Goal: Information Seeking & Learning: Learn about a topic

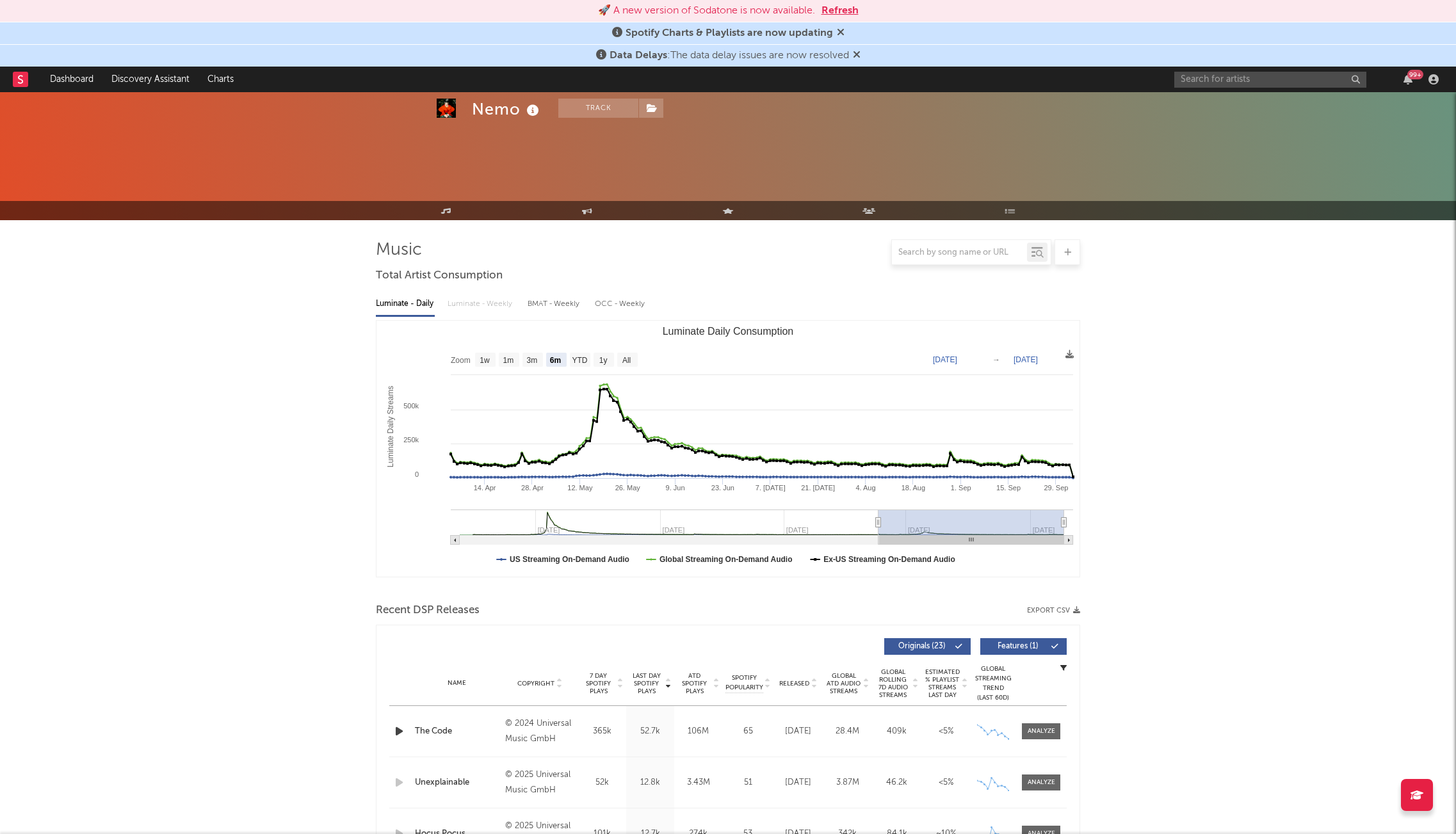
select select "6m"
select select "All"
select select "1w"
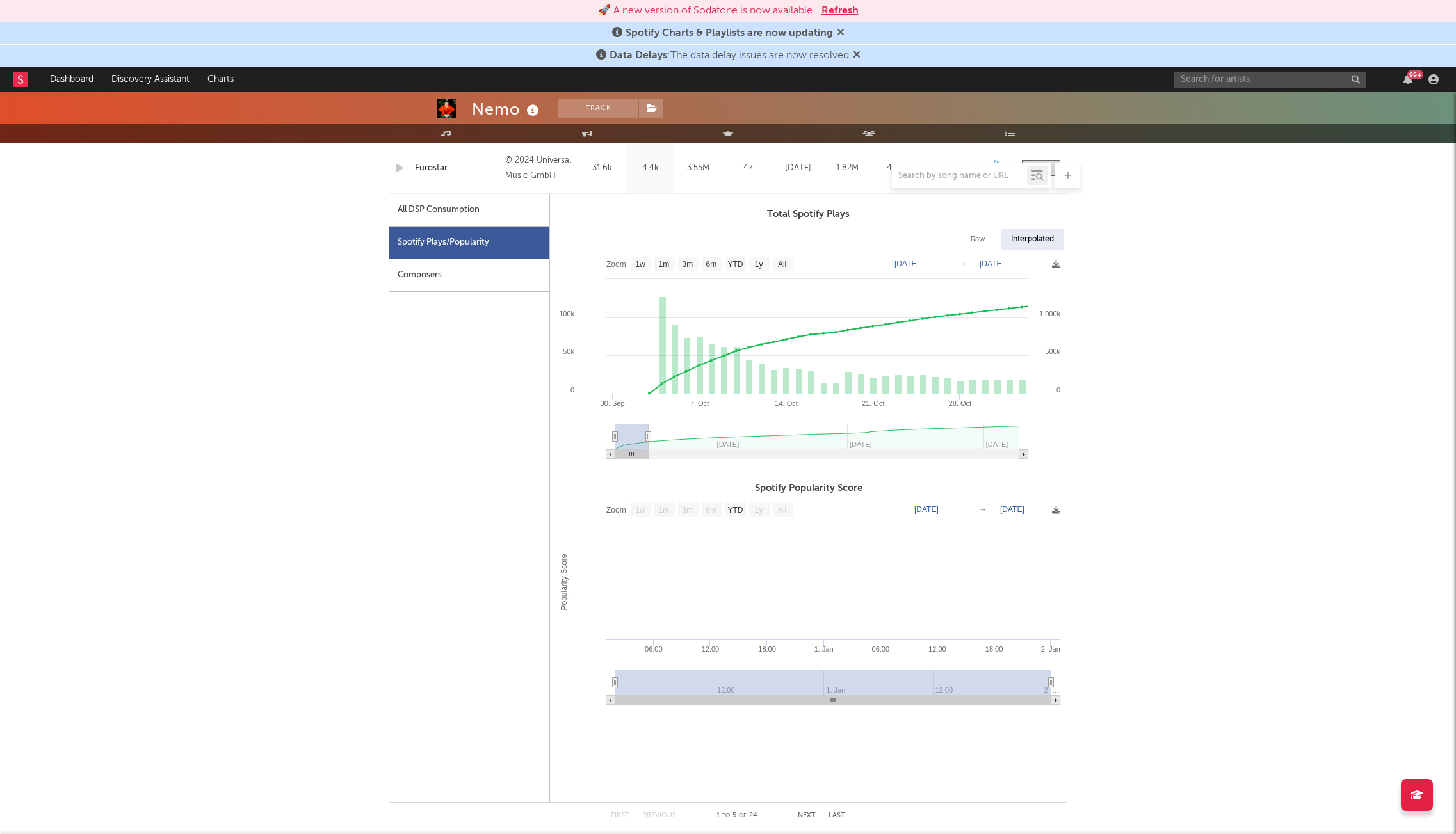
click at [1210, 258] on div "Nemo Track Switzerland | Pop Edit Track Benchmark Summary 200.913 508.797 716.5…" at bounding box center [728, 596] width 1456 height 2543
click at [826, 11] on button "Refresh" at bounding box center [839, 11] width 37 height 15
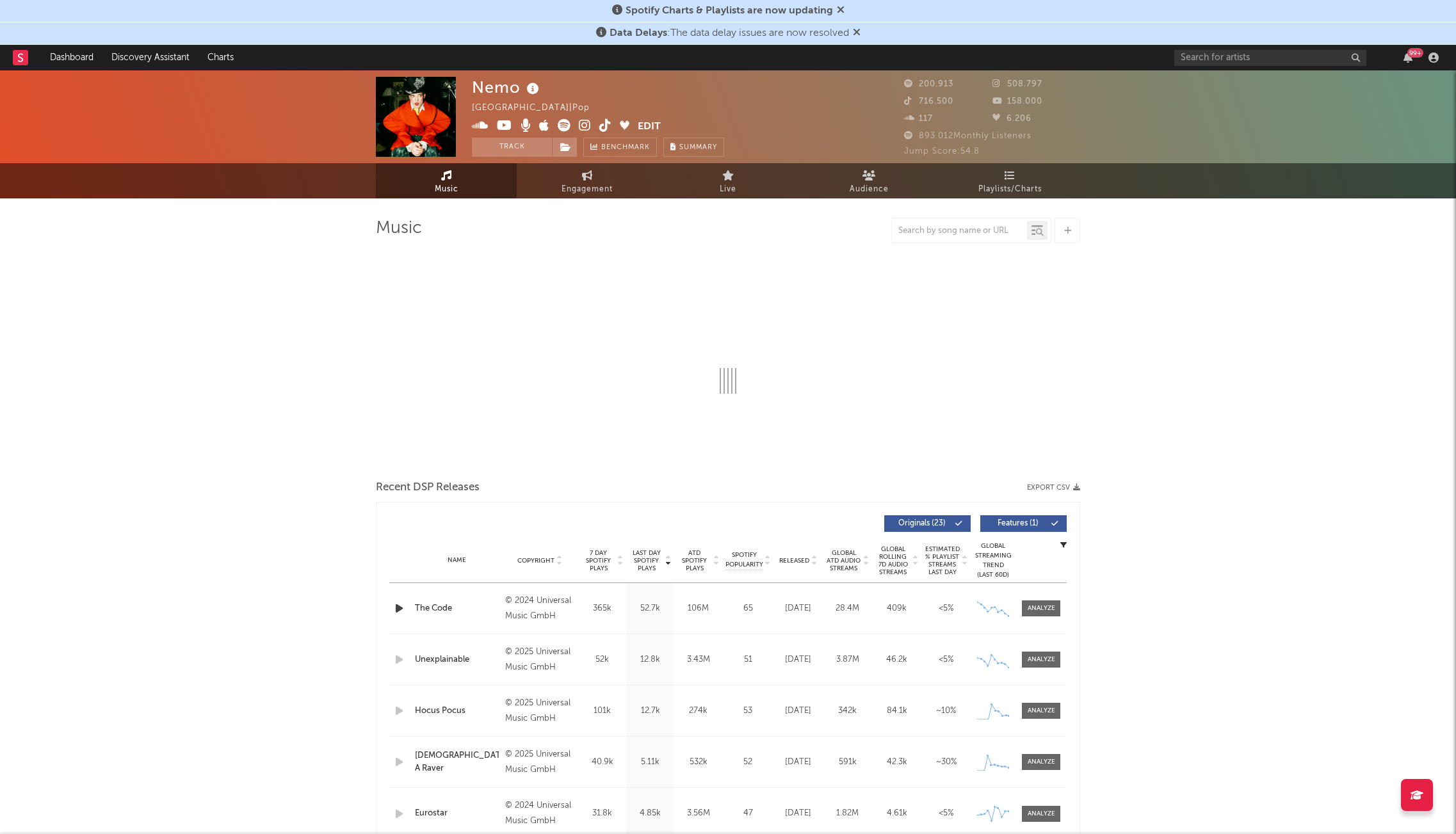
select select "6m"
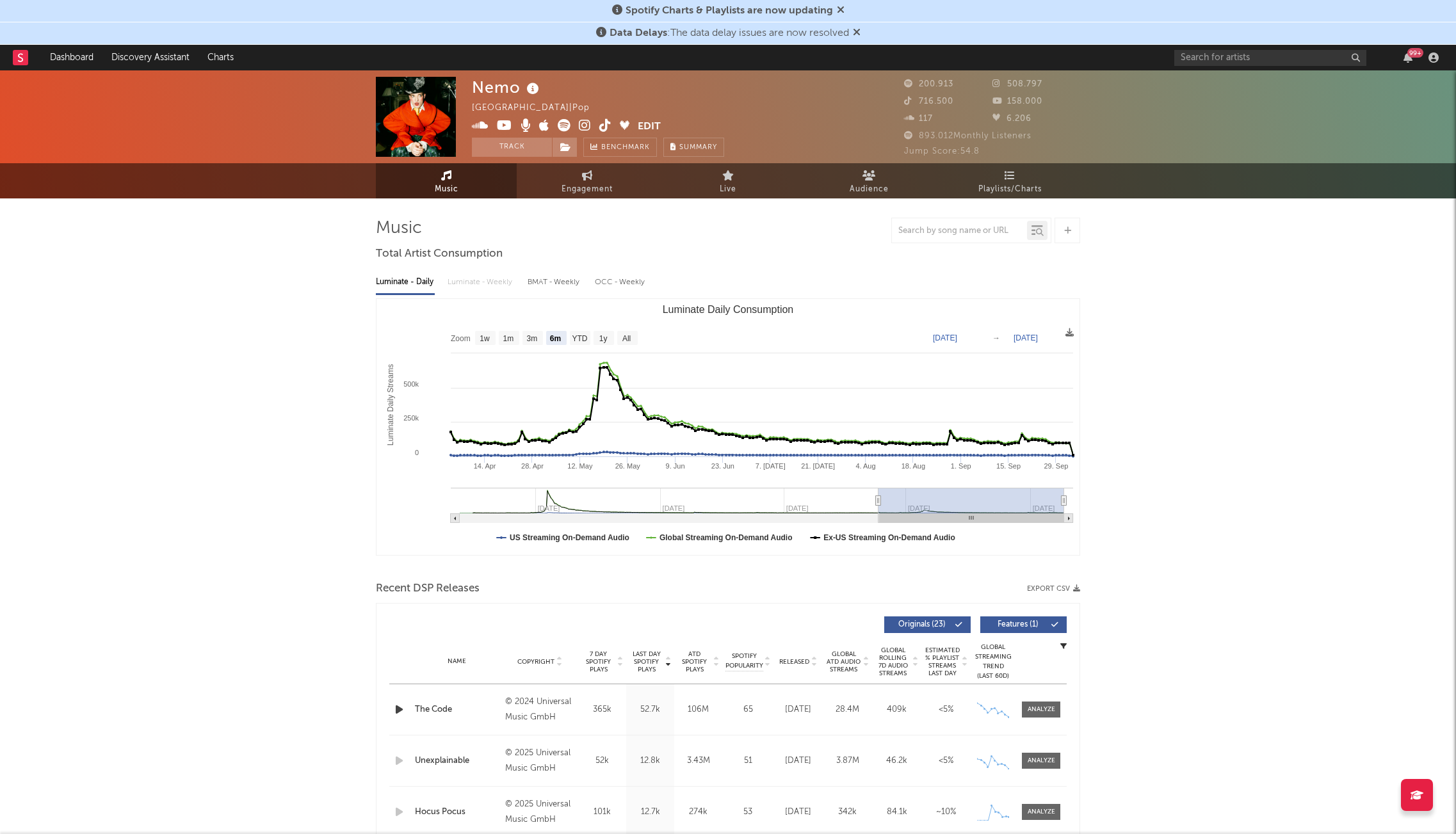
click at [839, 11] on icon at bounding box center [840, 9] width 7 height 10
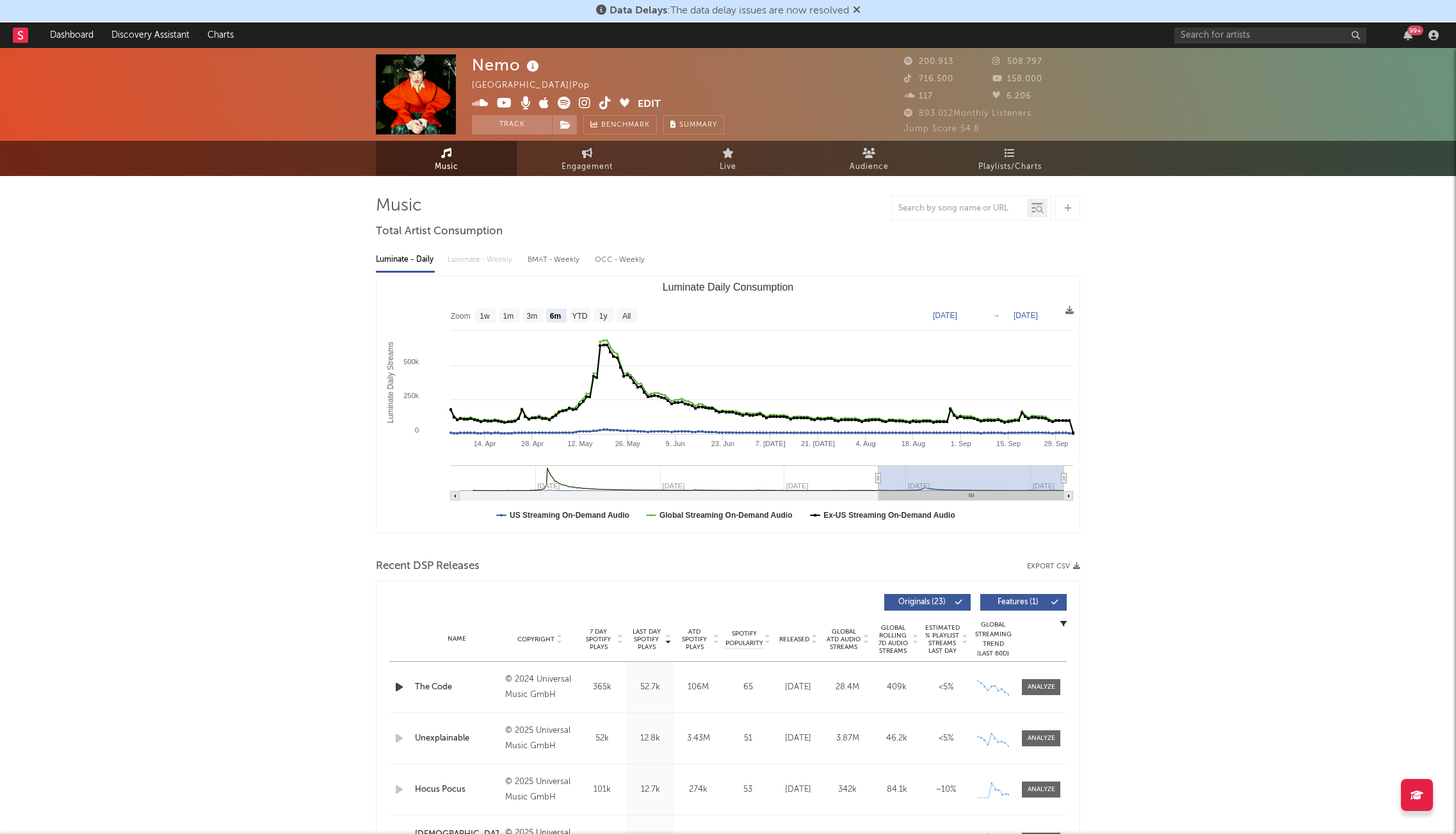
click at [728, 10] on span "Data Delays : The data delay issues are now resolved" at bounding box center [729, 11] width 240 height 10
click at [857, 9] on icon at bounding box center [856, 9] width 7 height 10
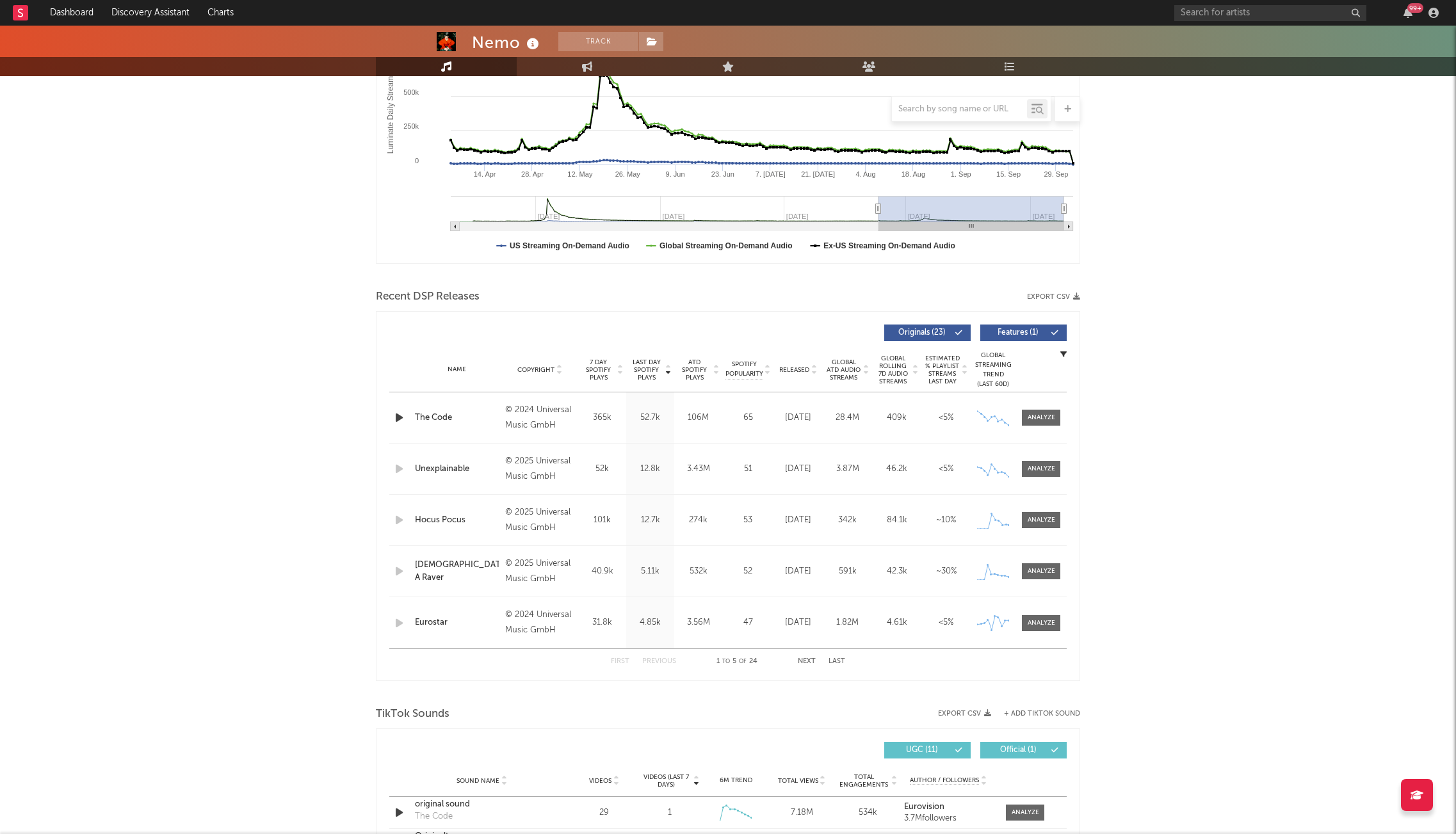
scroll to position [256, 0]
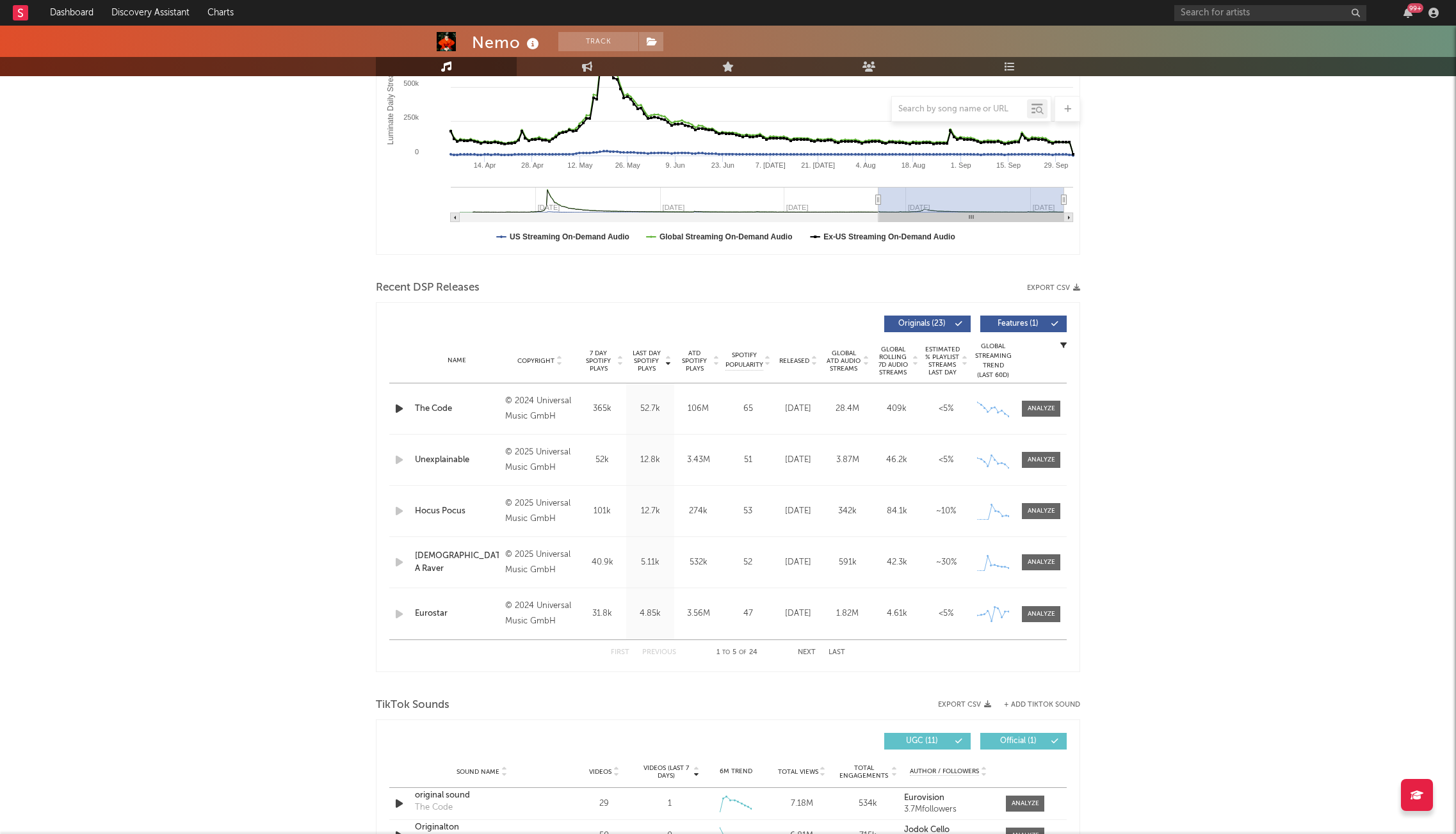
click at [1160, 434] on div "Nemo Track [GEOGRAPHIC_DATA] | Pop Edit Track Benchmark Summary 200.913 508.797…" at bounding box center [728, 736] width 1456 height 1934
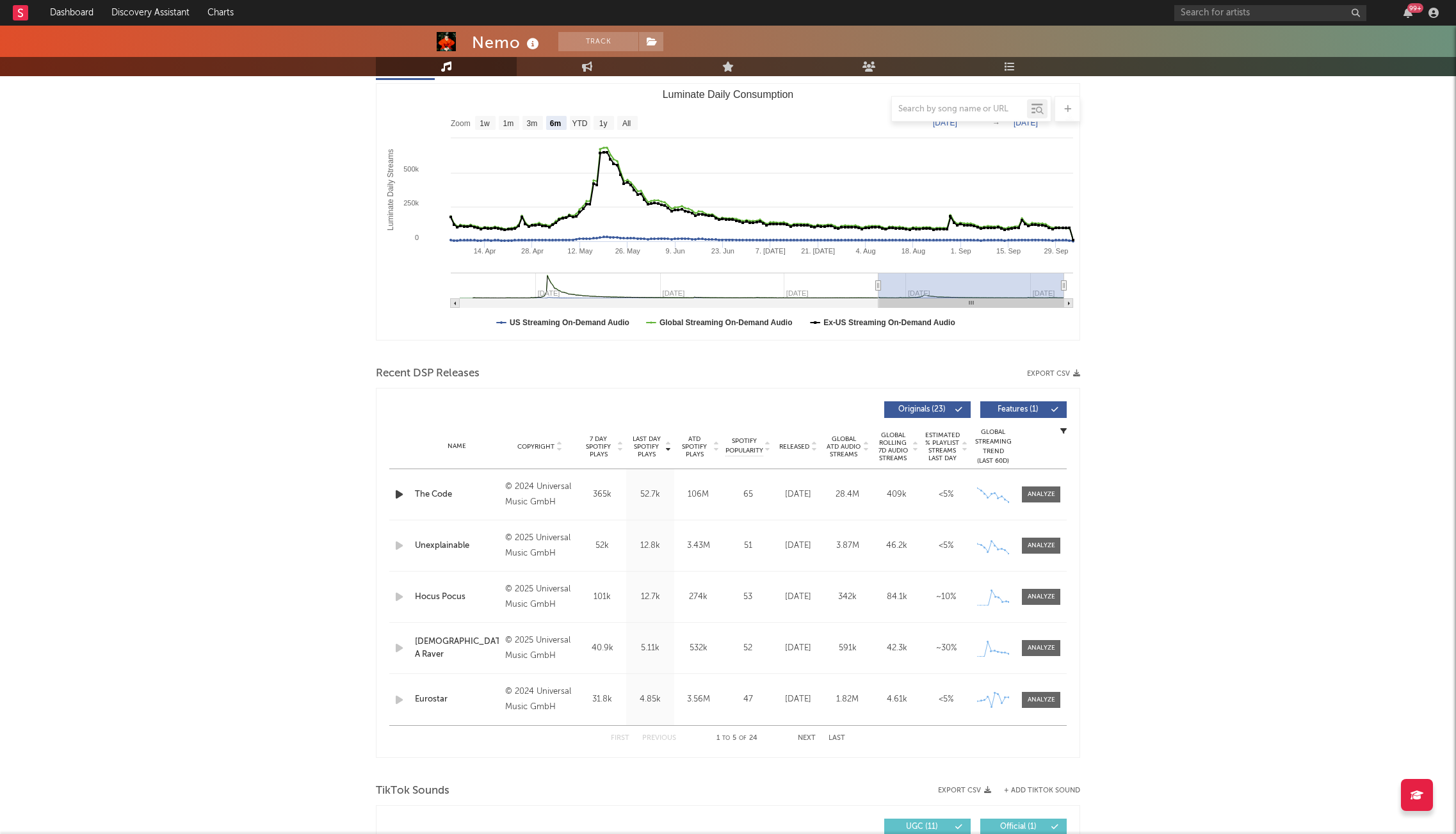
scroll to position [171, 0]
click at [1045, 495] on div at bounding box center [1041, 494] width 28 height 9
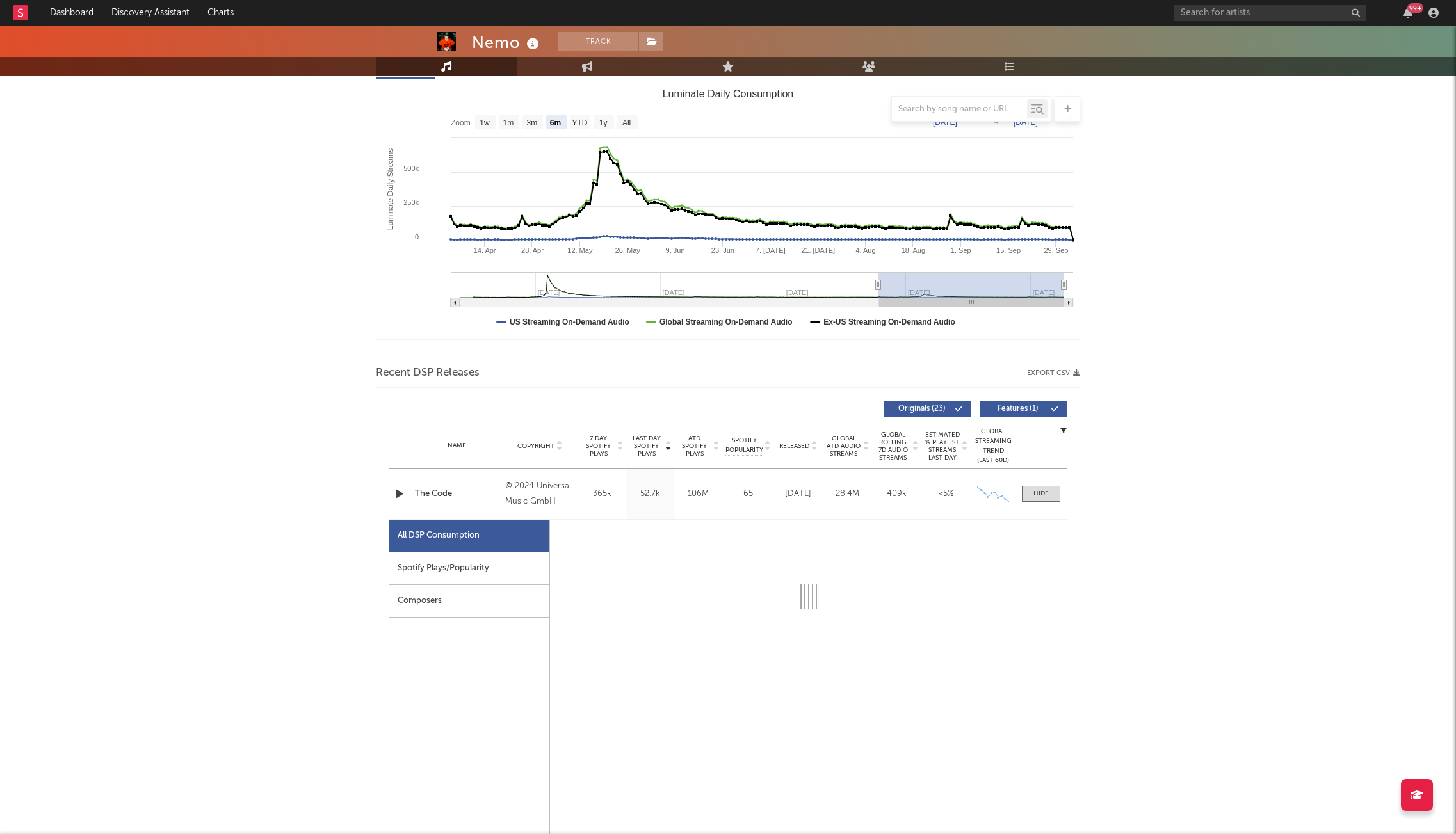
select select "6m"
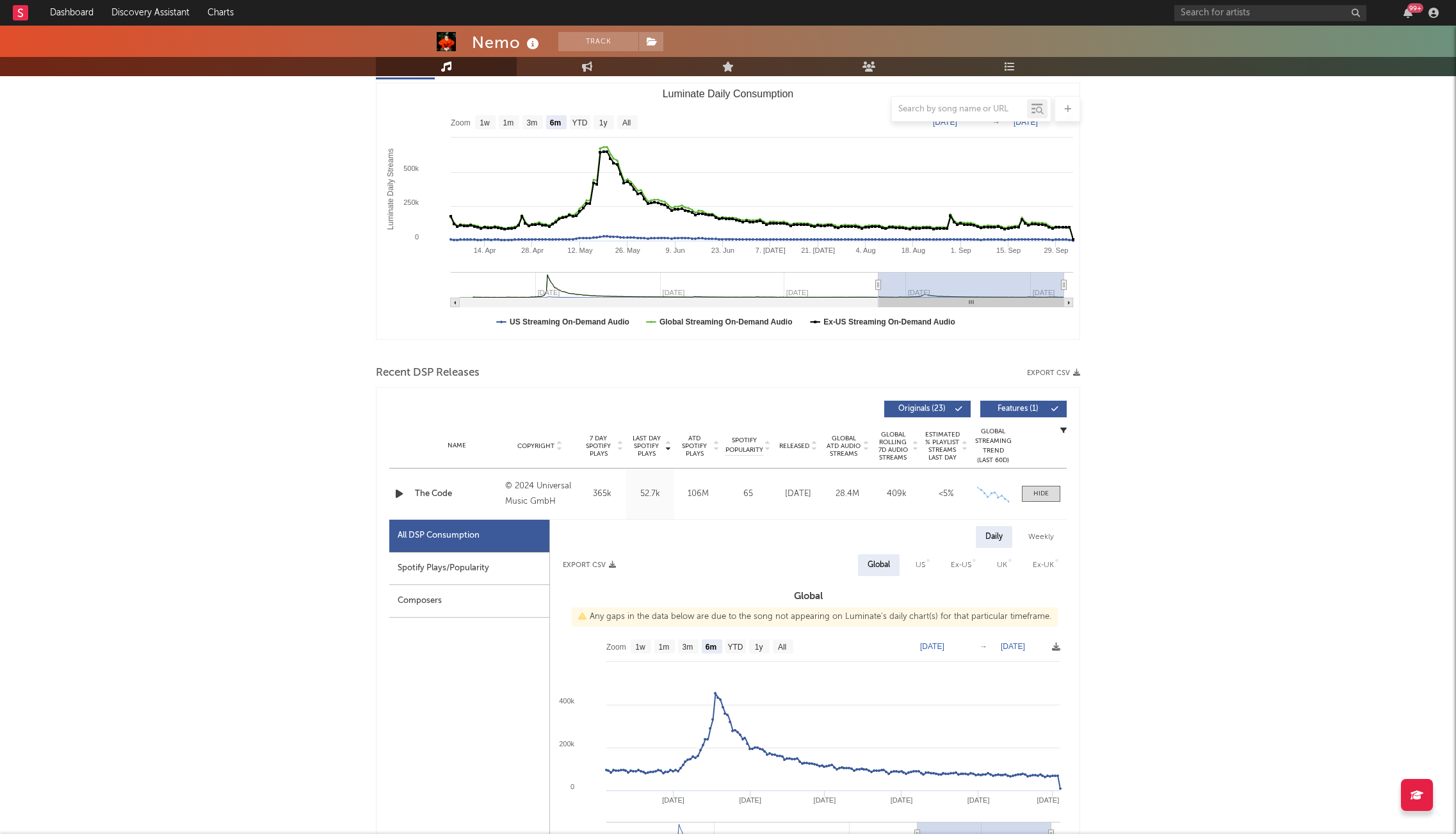
click at [458, 569] on div "Spotify Plays/Popularity" at bounding box center [469, 569] width 160 height 33
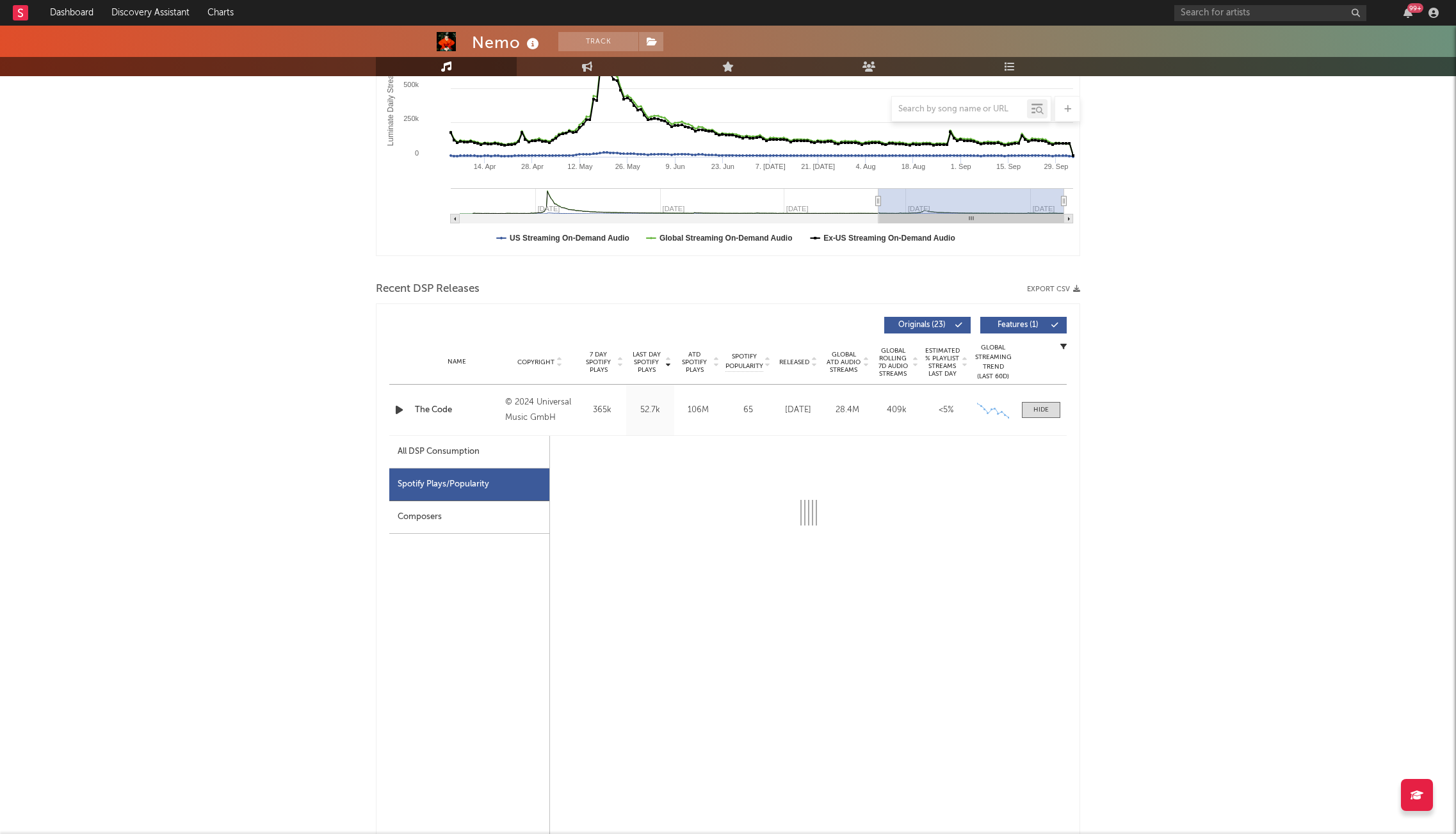
scroll to position [341, 0]
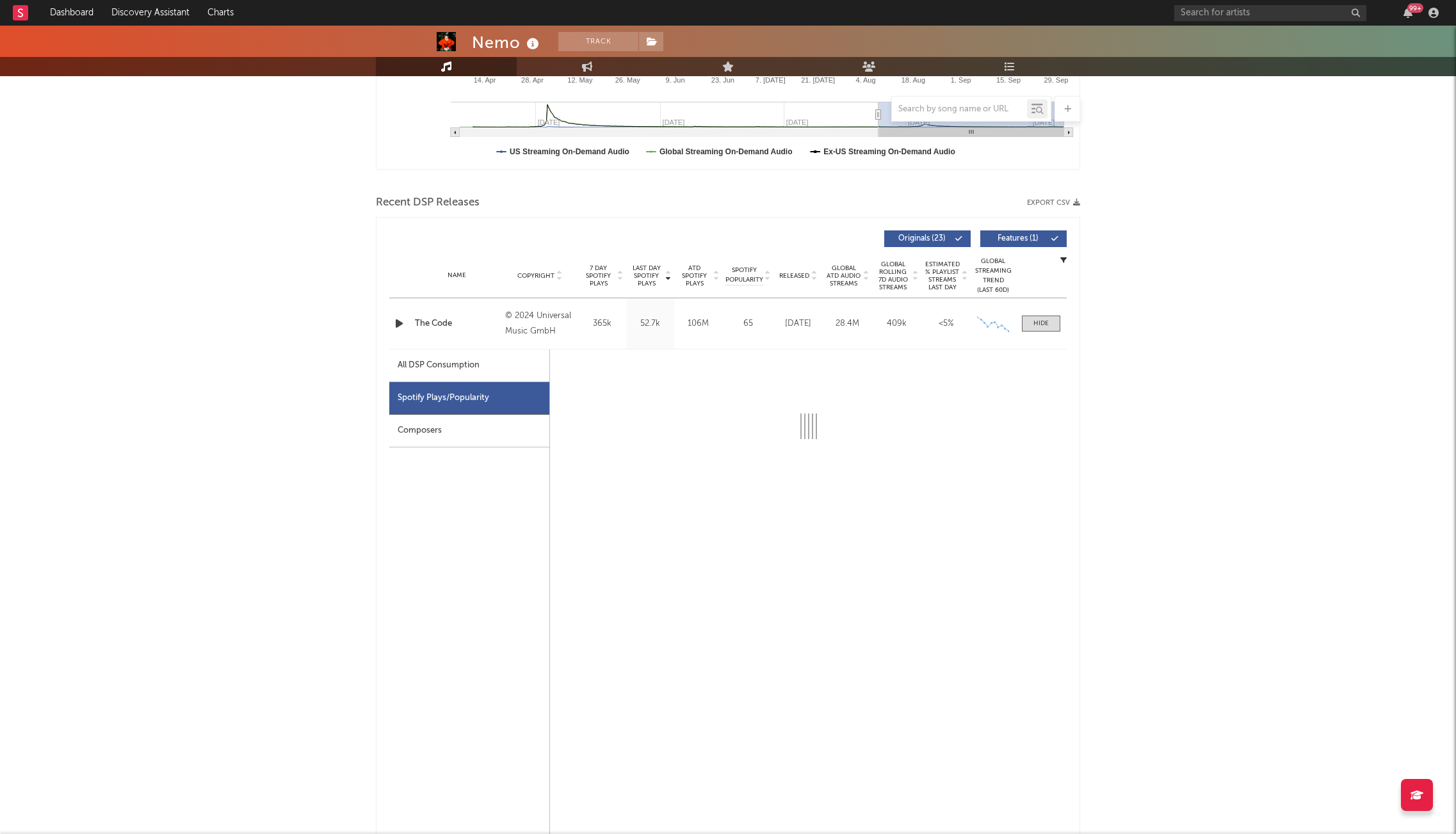
select select "6m"
select select "1w"
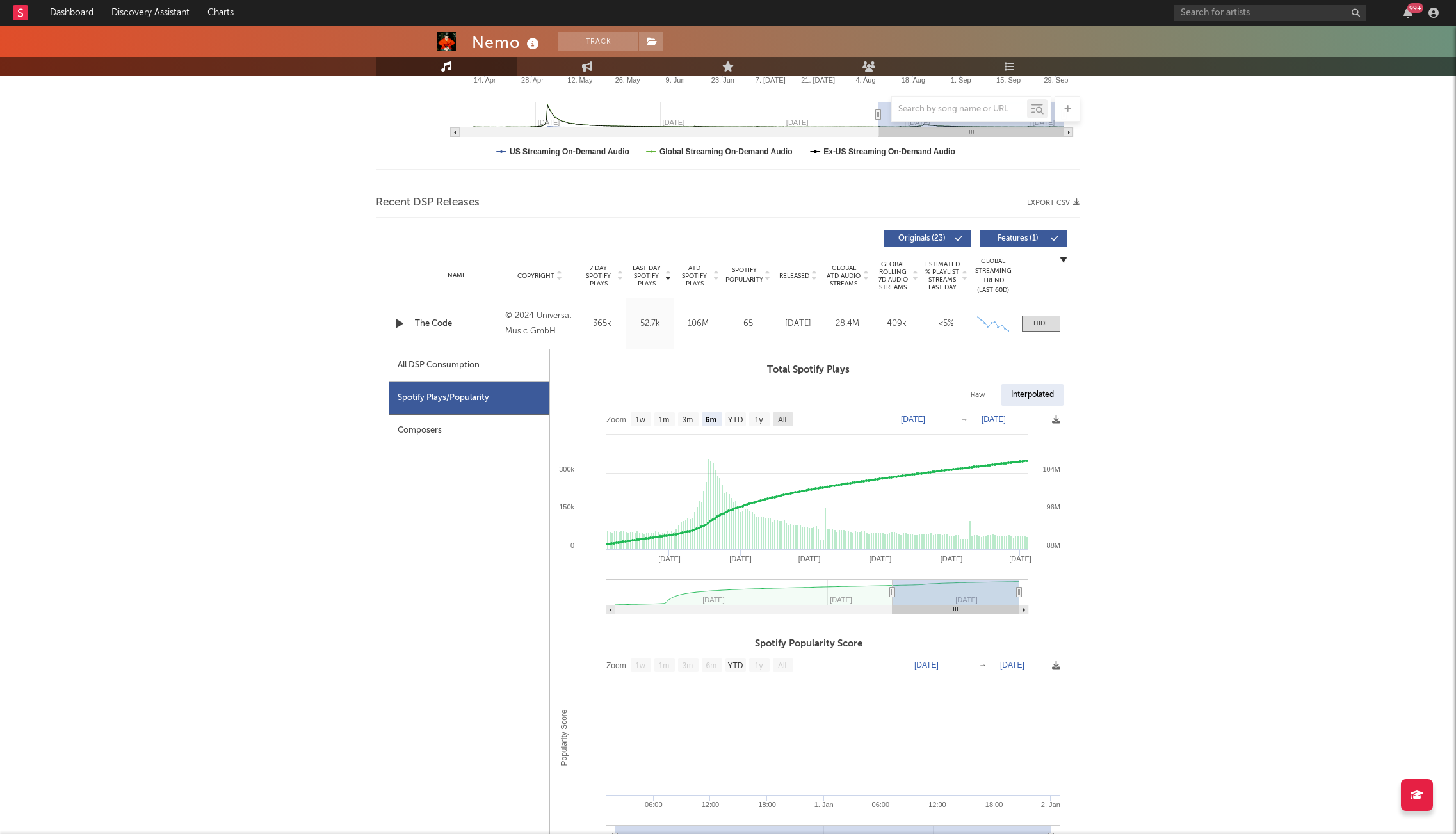
click at [786, 422] on text "All" at bounding box center [782, 419] width 8 height 9
select select "All"
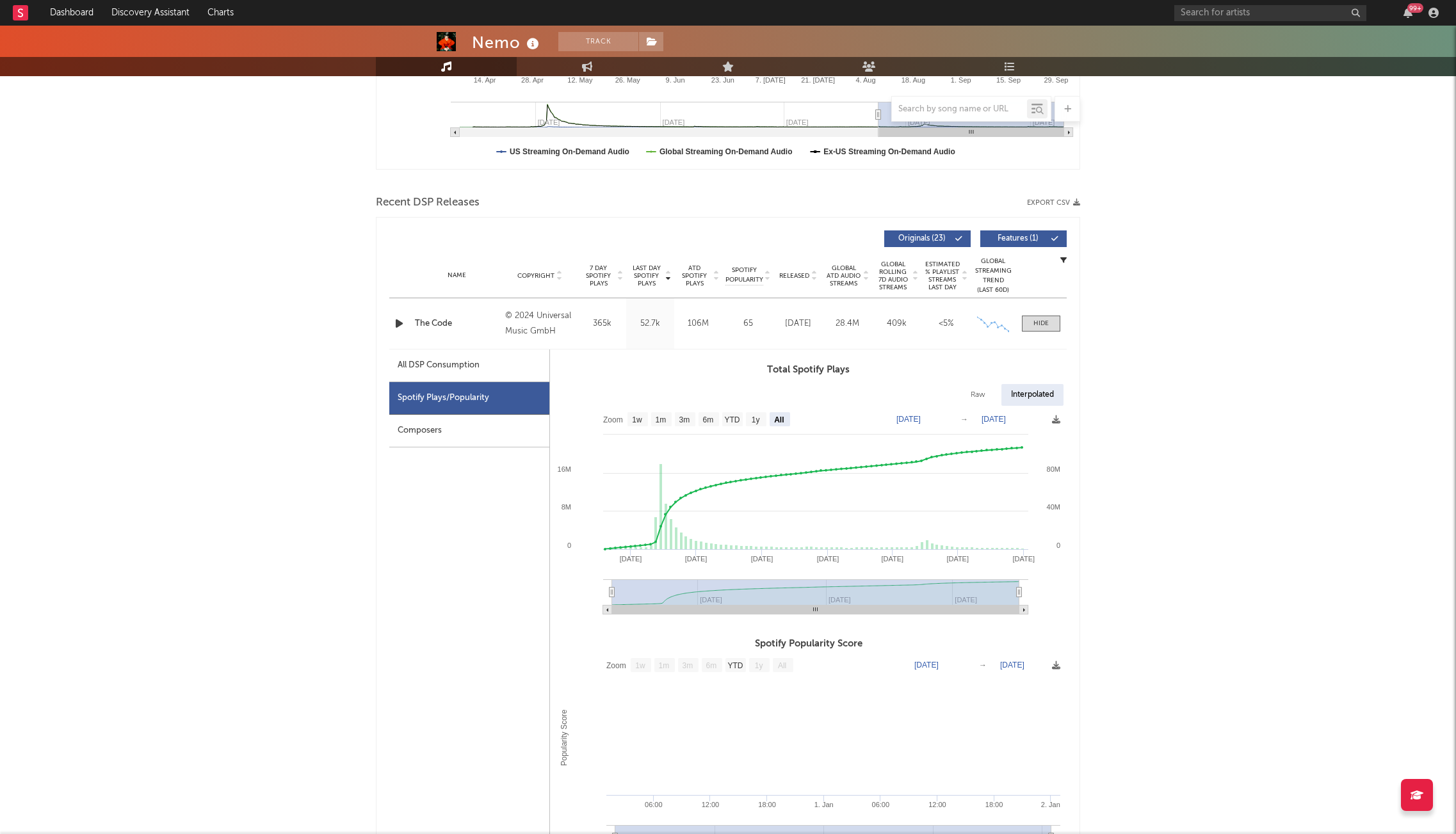
click at [910, 421] on text "[DATE]" at bounding box center [909, 419] width 24 height 9
click at [946, 419] on input "[DATE]" at bounding box center [918, 419] width 59 height 13
type input "[DATE]"
click at [998, 419] on text "[DATE]" at bounding box center [994, 419] width 24 height 9
click at [1030, 419] on input "[DATE]" at bounding box center [1001, 419] width 59 height 13
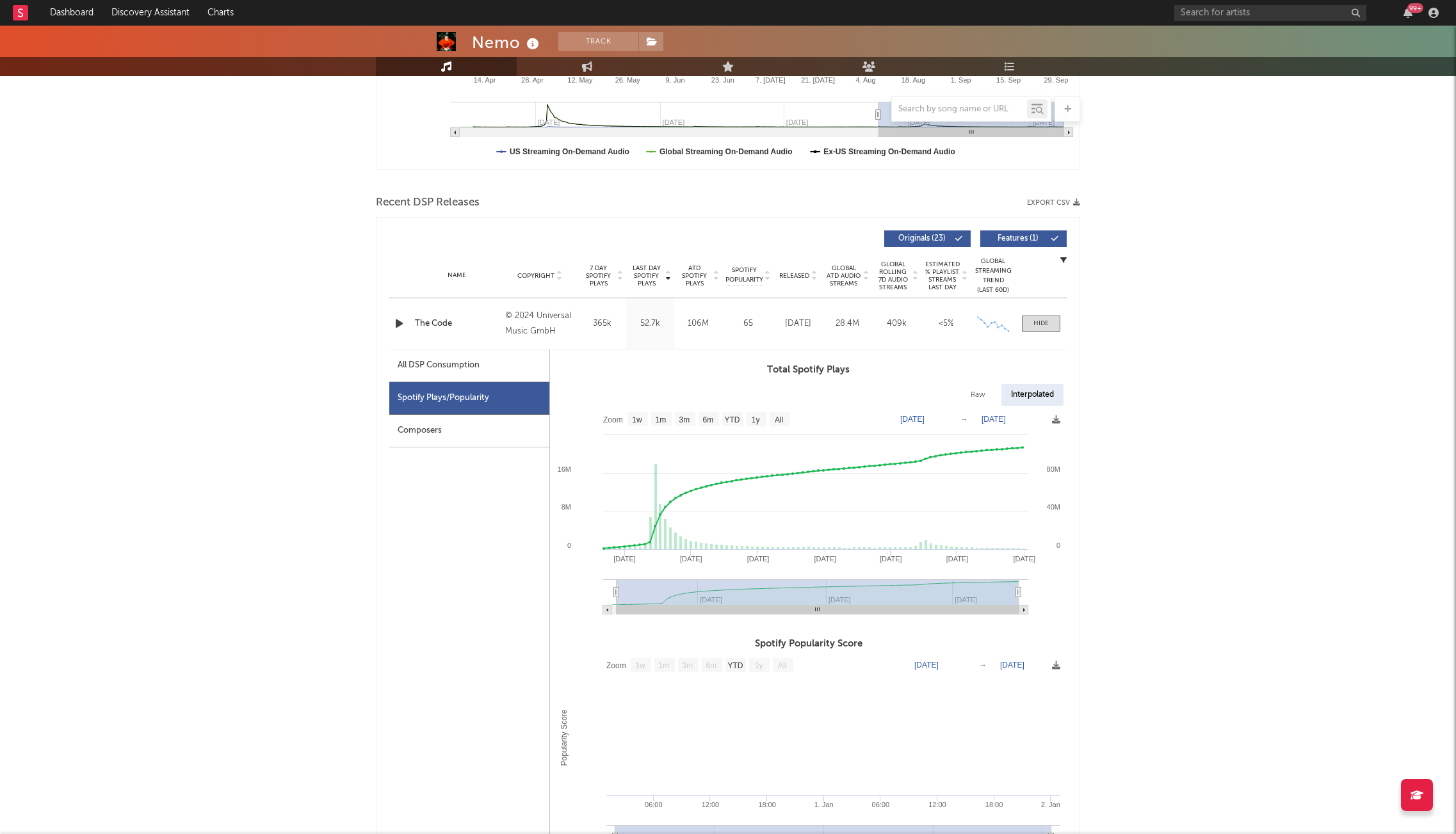
click at [1027, 416] on rect at bounding box center [808, 514] width 517 height 217
click at [1006, 417] on text "[DATE]" at bounding box center [994, 419] width 24 height 9
click at [1019, 421] on input "[DATE]" at bounding box center [1001, 419] width 59 height 13
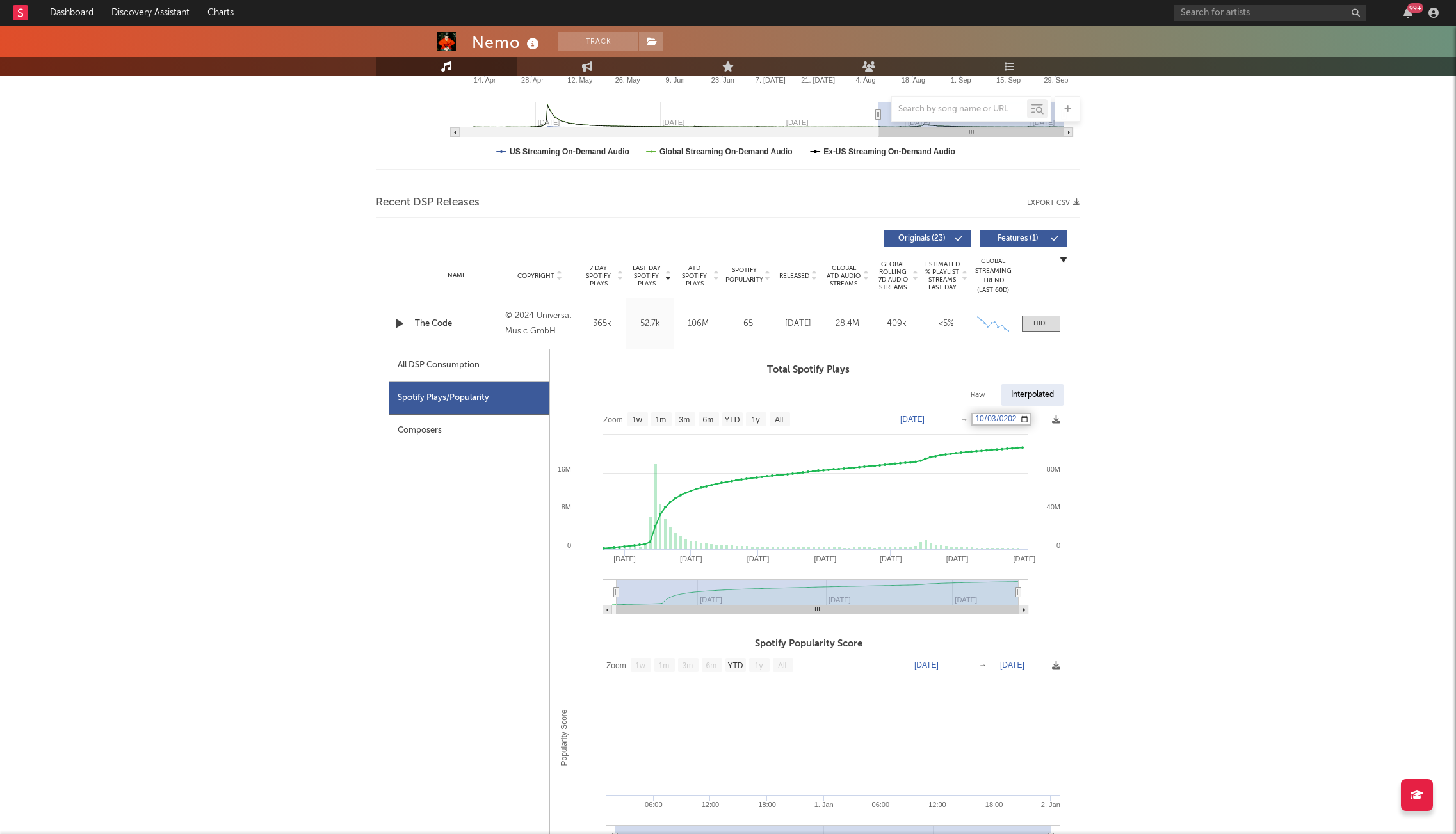
type input "[DATE]"
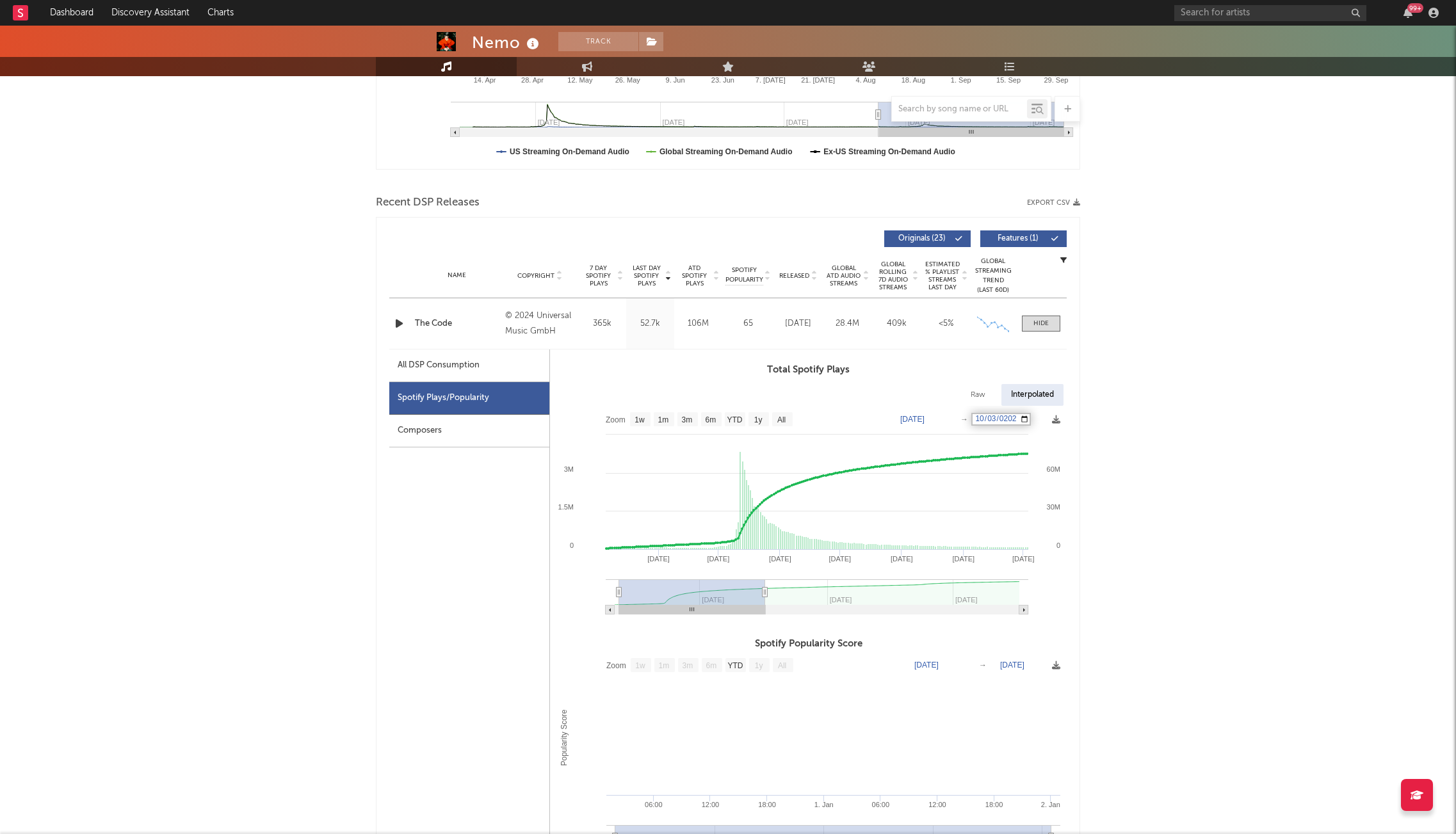
click at [463, 510] on div "All DSP Consumption Spotify Plays/Popularity Composers" at bounding box center [469, 654] width 161 height 609
click at [998, 419] on text "[DATE]" at bounding box center [994, 419] width 24 height 9
